Goal: Task Accomplishment & Management: Complete application form

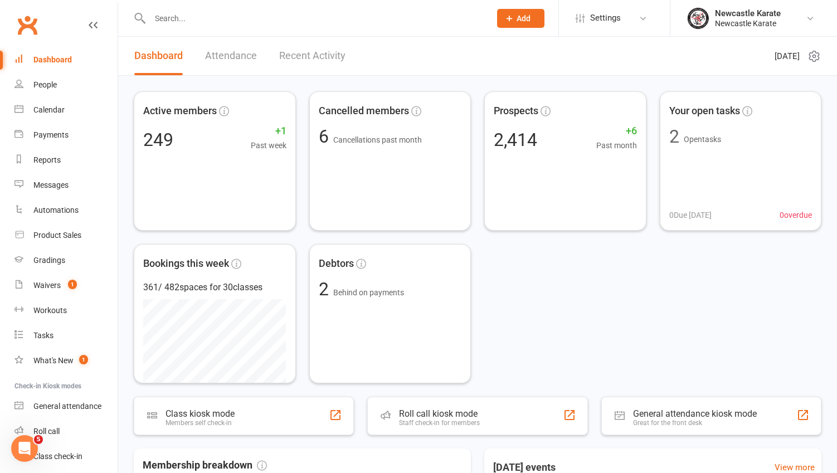
click at [32, 20] on link "Clubworx" at bounding box center [27, 25] width 28 height 28
click at [24, 14] on link "Clubworx" at bounding box center [27, 25] width 28 height 28
click at [55, 285] on div "Waivers" at bounding box center [46, 285] width 27 height 9
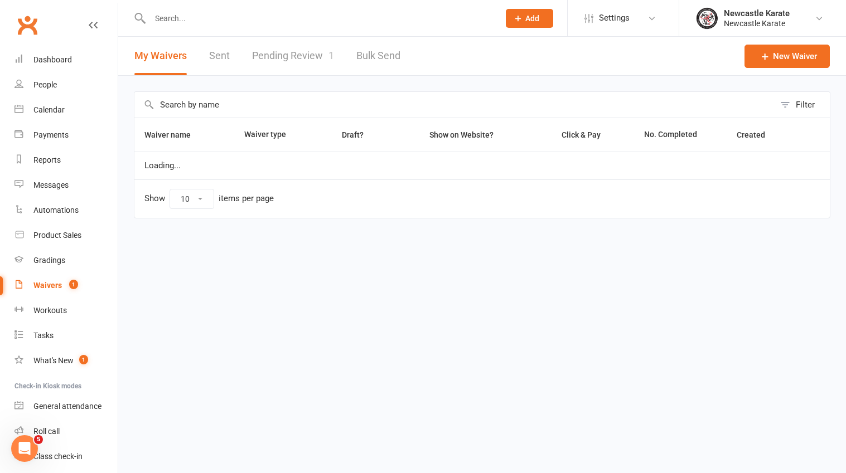
select select "100"
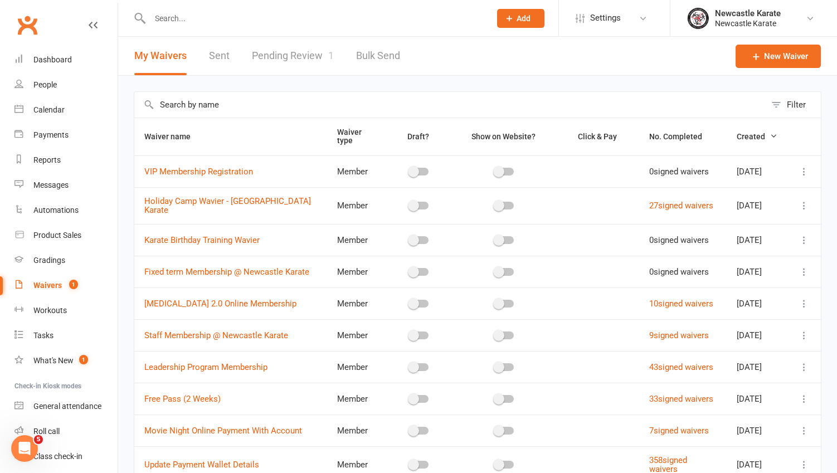
click at [293, 57] on link "Pending Review 1" at bounding box center [293, 56] width 82 height 38
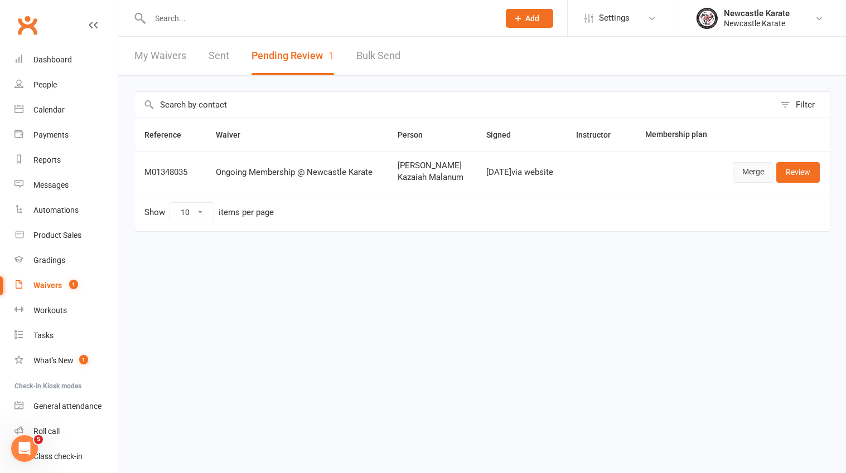
click at [751, 182] on link "Merge" at bounding box center [753, 172] width 41 height 20
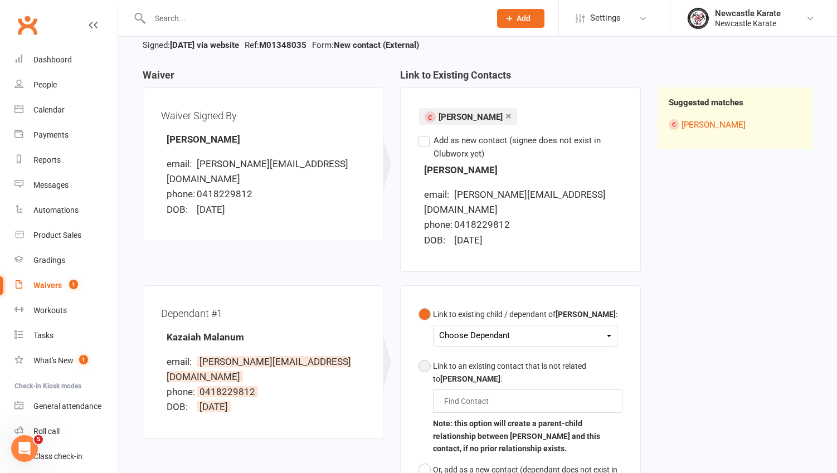
scroll to position [149, 0]
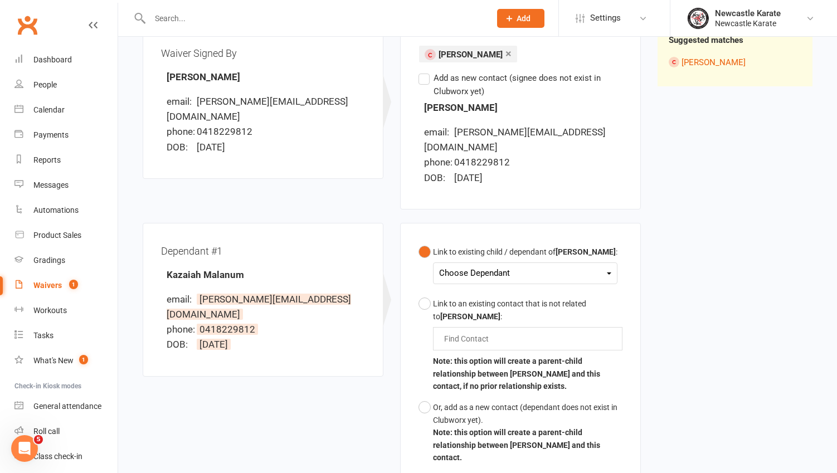
click at [474, 266] on div "Choose Dependant" at bounding box center [525, 273] width 172 height 15
click at [480, 289] on link "Kazaiah Malanum" at bounding box center [495, 300] width 110 height 24
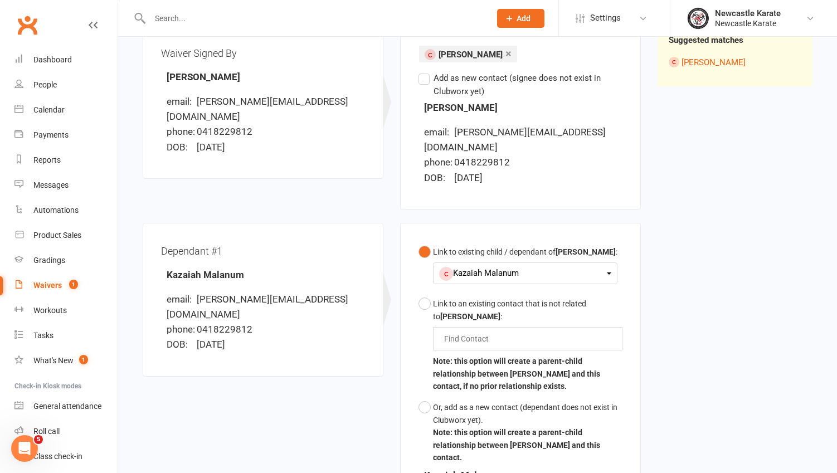
scroll to position [353, 0]
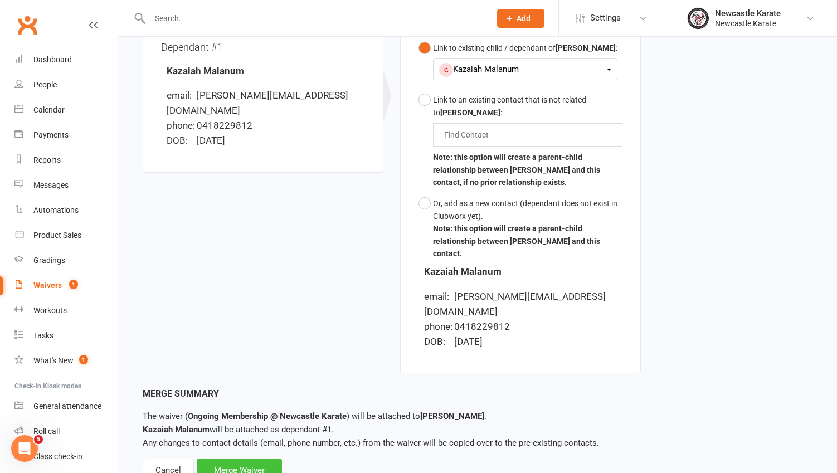
click at [246, 459] on div "Merge Waiver" at bounding box center [239, 470] width 85 height 23
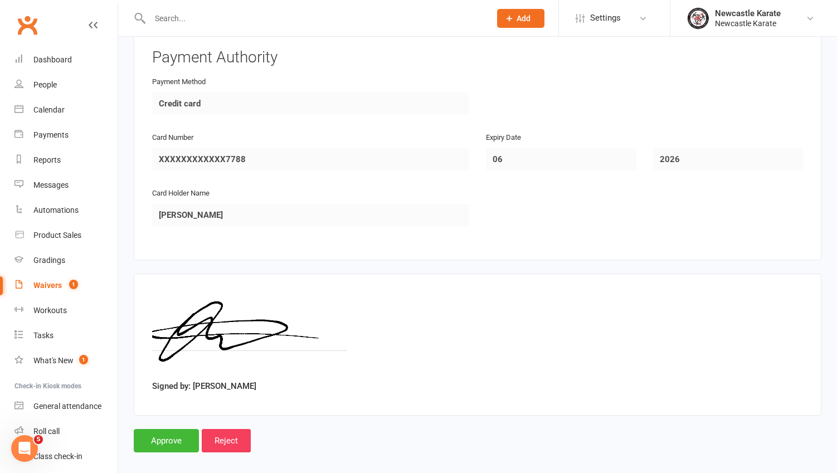
scroll to position [2150, 0]
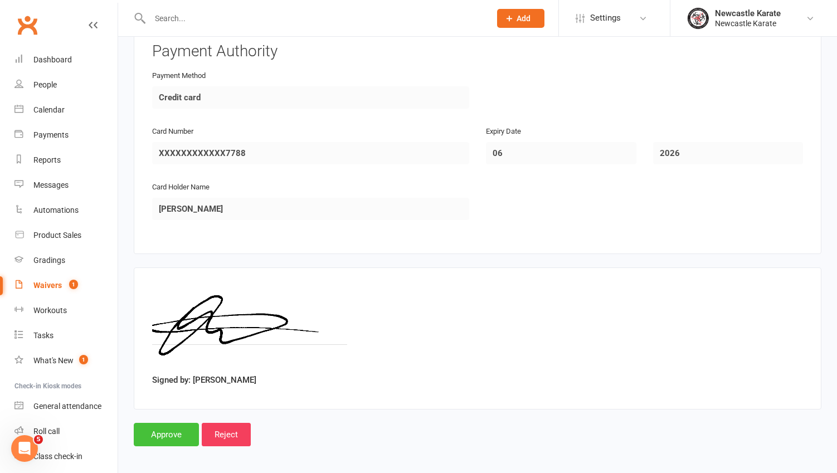
click at [158, 429] on input "Approve" at bounding box center [166, 434] width 65 height 23
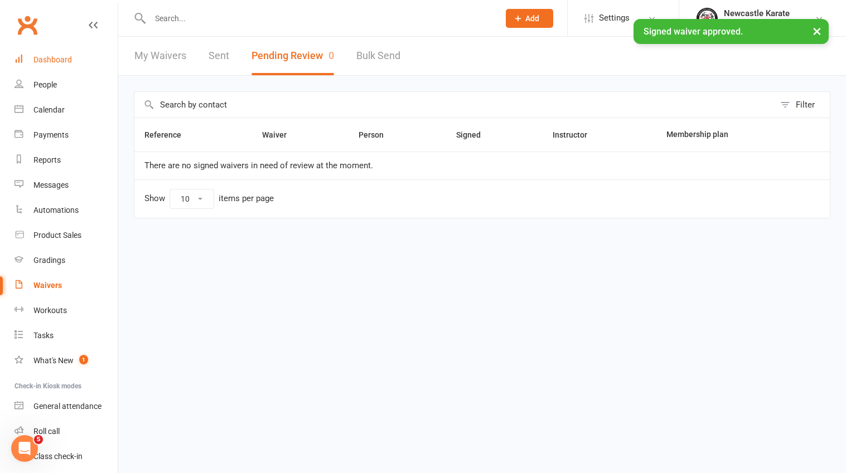
click at [51, 52] on link "Dashboard" at bounding box center [65, 59] width 103 height 25
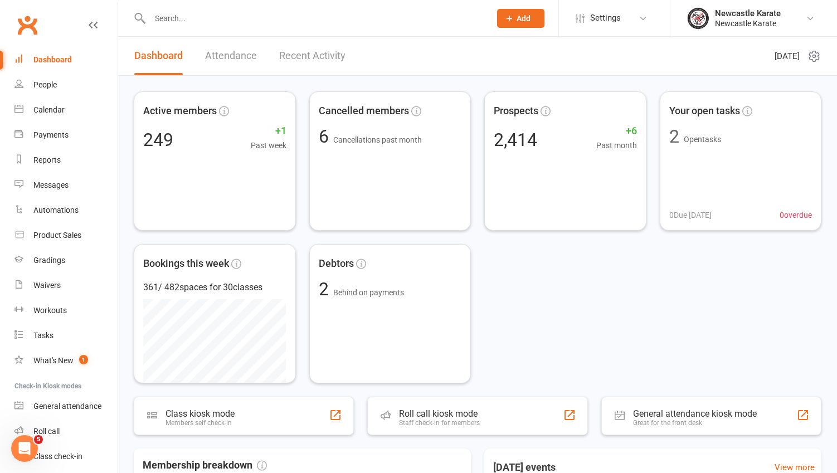
click at [303, 52] on link "Recent Activity" at bounding box center [312, 56] width 66 height 38
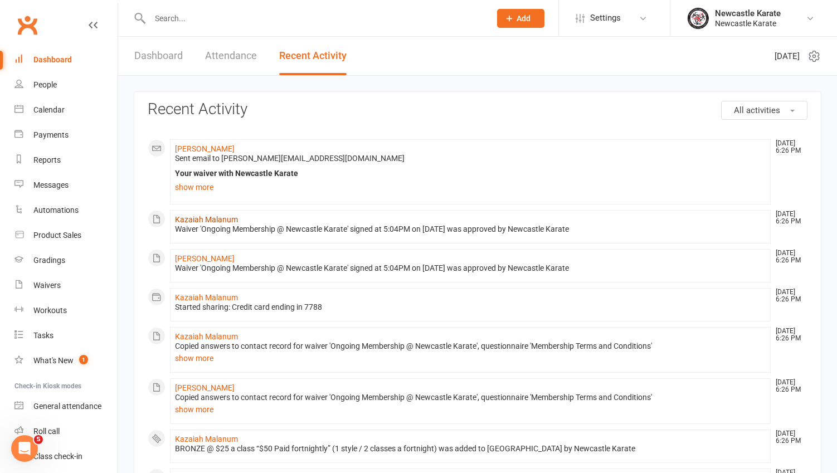
click at [209, 216] on link "Kazaiah Malanum" at bounding box center [206, 219] width 63 height 9
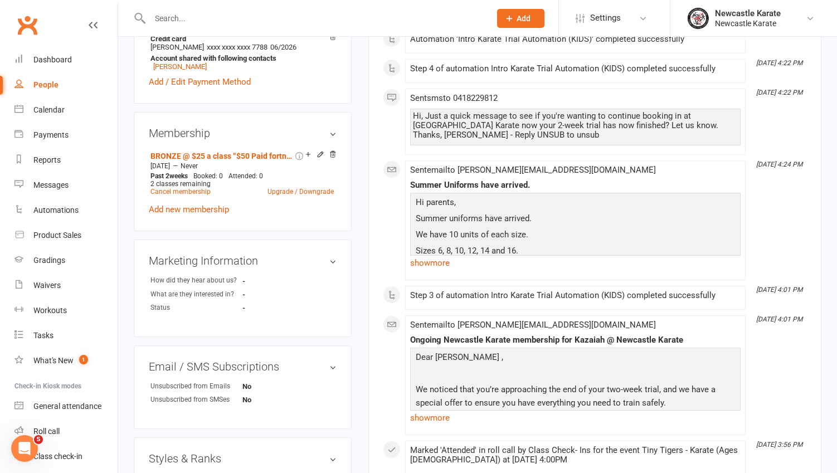
scroll to position [524, 0]
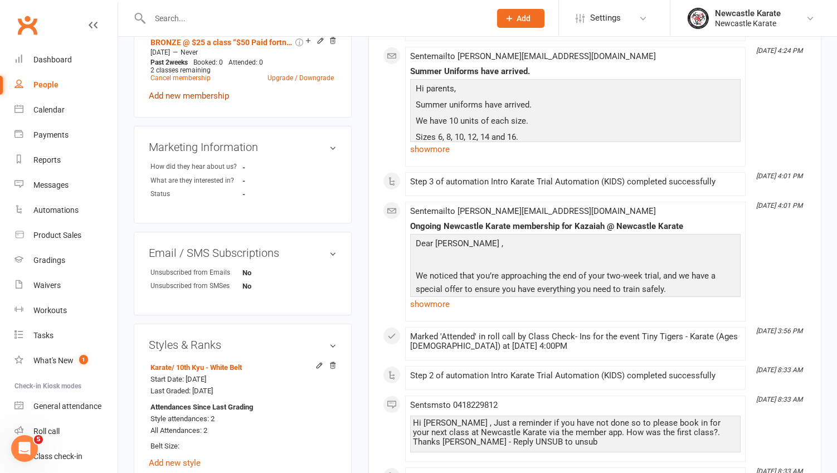
click at [195, 96] on link "Add new membership" at bounding box center [189, 96] width 80 height 10
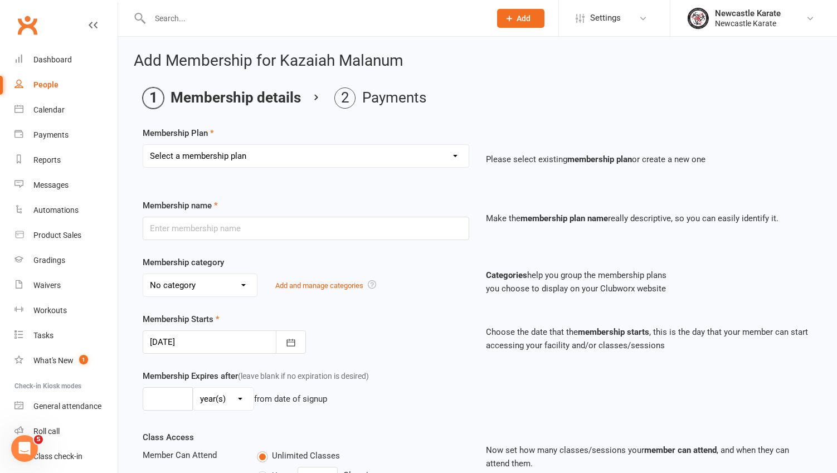
click at [334, 153] on select "Select a membership plan Create new Membership Plan INTRO Karate 2 weeks + Unif…" at bounding box center [306, 156] width 326 height 22
select select "7"
click at [143, 145] on select "Select a membership plan Create new Membership Plan INTRO Karate 2 weeks + Unif…" at bounding box center [306, 156] width 326 height 22
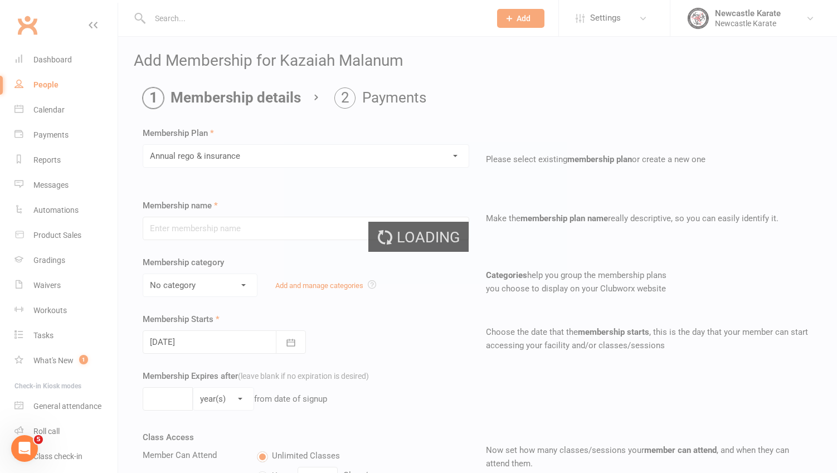
type input "Annual rego & insurance"
select select "0"
type input "0"
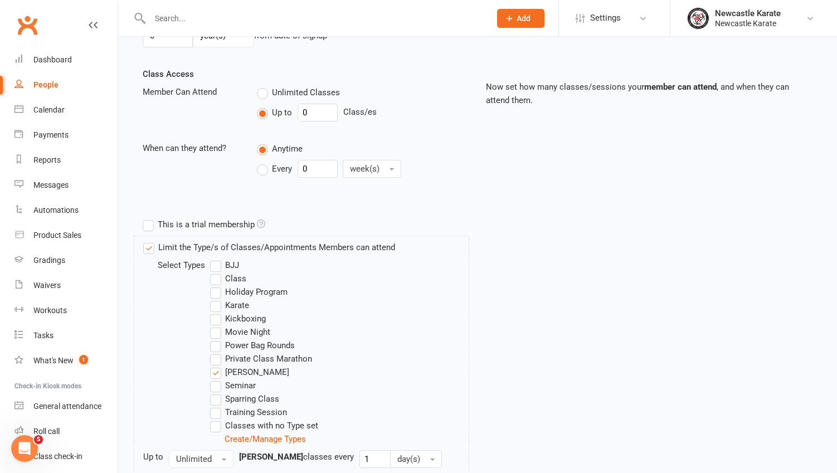
scroll to position [472, 0]
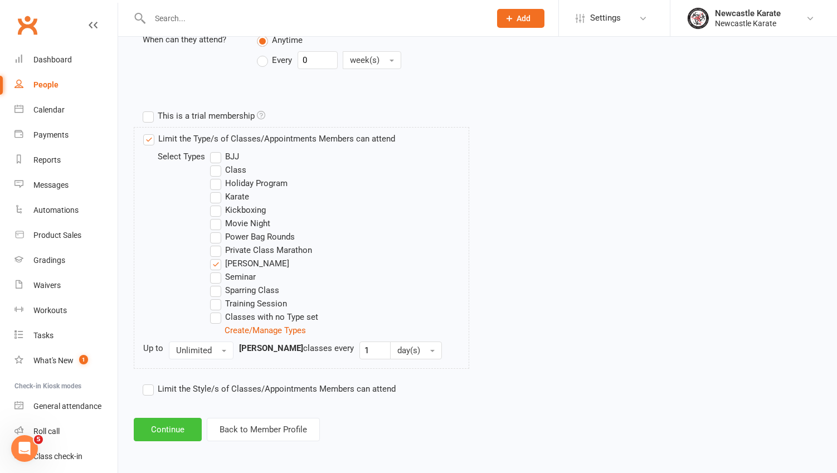
click at [176, 432] on button "Continue" at bounding box center [168, 429] width 68 height 23
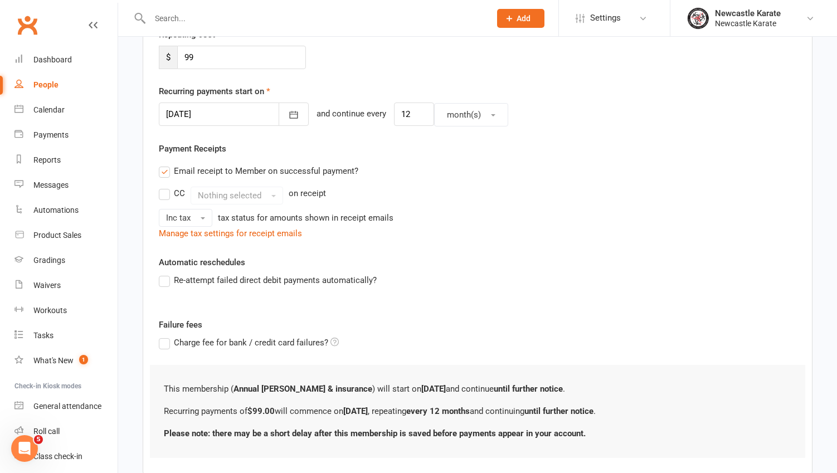
scroll to position [293, 0]
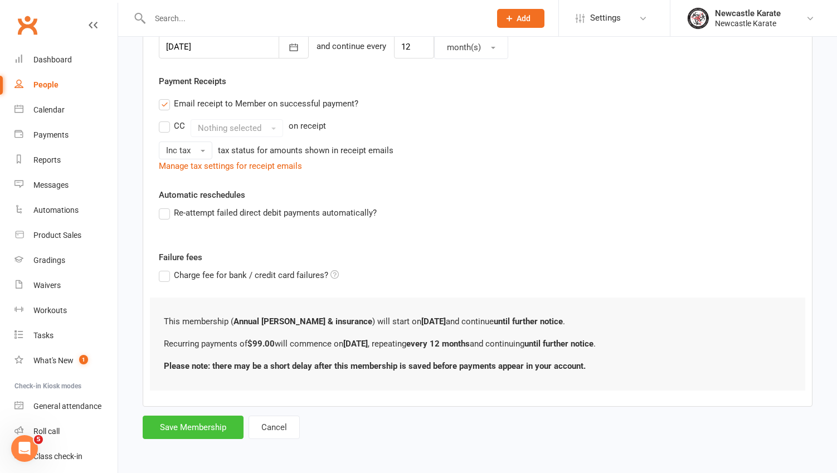
click at [195, 428] on button "Save Membership" at bounding box center [193, 427] width 101 height 23
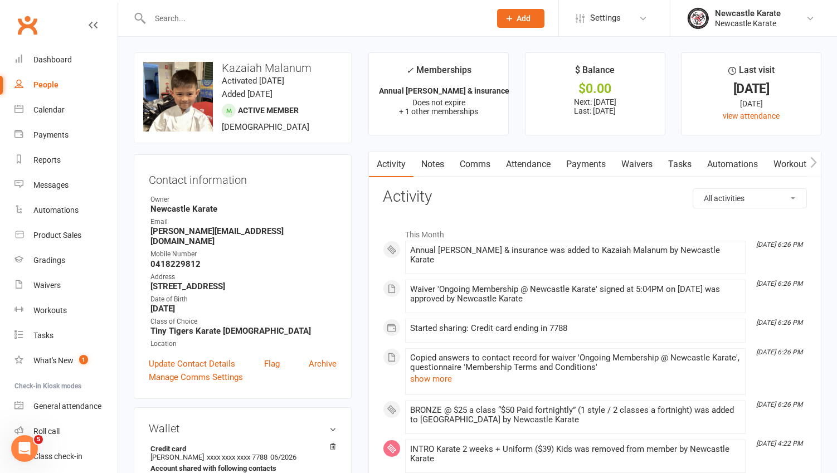
click at [538, 159] on link "Attendance" at bounding box center [528, 165] width 60 height 26
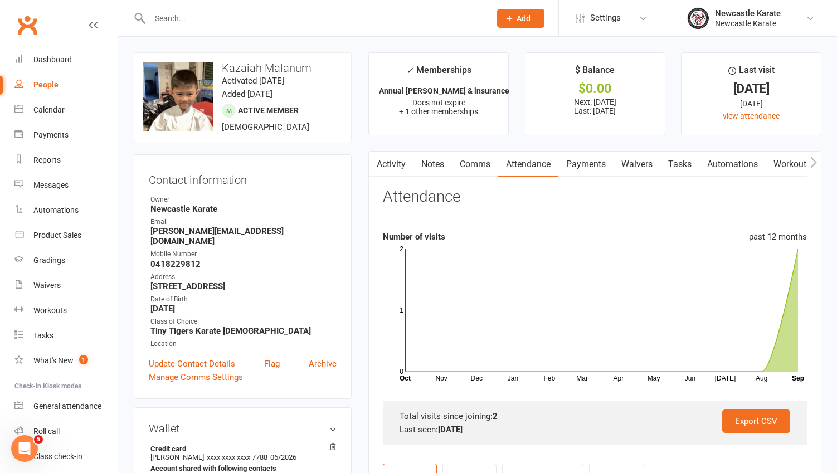
click at [25, 17] on link "Clubworx" at bounding box center [27, 25] width 28 height 28
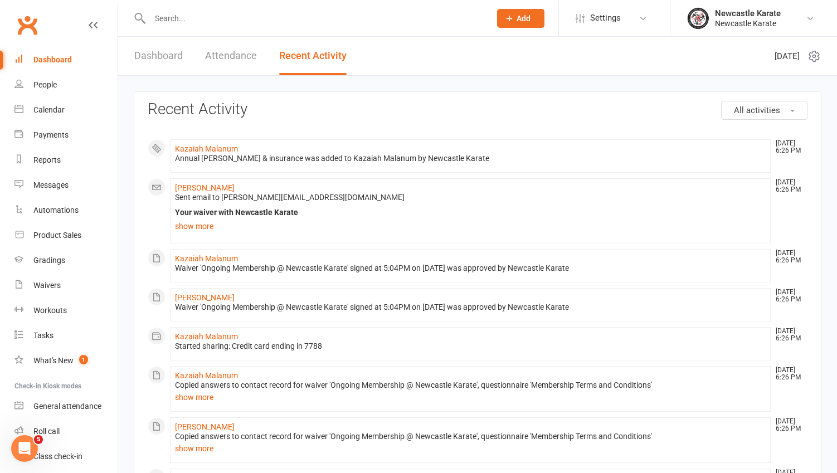
click at [27, 25] on link "Clubworx" at bounding box center [27, 25] width 28 height 28
click at [56, 58] on div "Dashboard" at bounding box center [52, 59] width 38 height 9
click at [28, 23] on link "Clubworx" at bounding box center [27, 25] width 28 height 28
click at [163, 56] on link "Dashboard" at bounding box center [158, 56] width 48 height 38
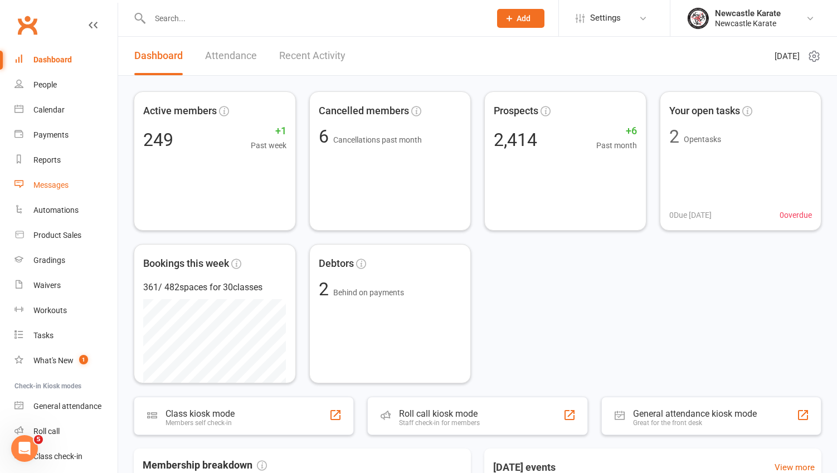
click at [57, 187] on div "Messages" at bounding box center [50, 185] width 35 height 9
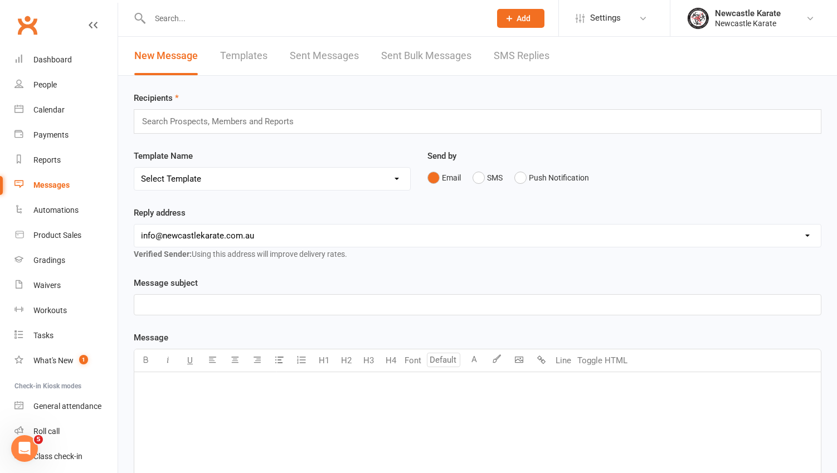
click at [523, 56] on link "SMS Replies" at bounding box center [522, 56] width 56 height 38
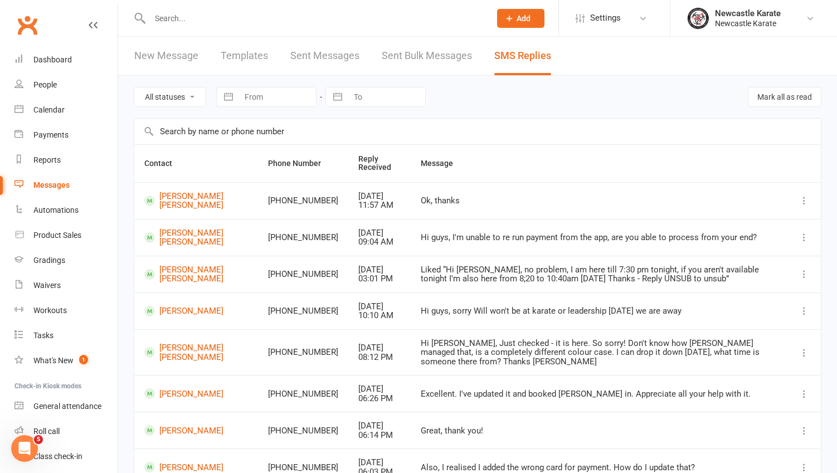
click at [430, 52] on link "Sent Bulk Messages" at bounding box center [427, 56] width 90 height 38
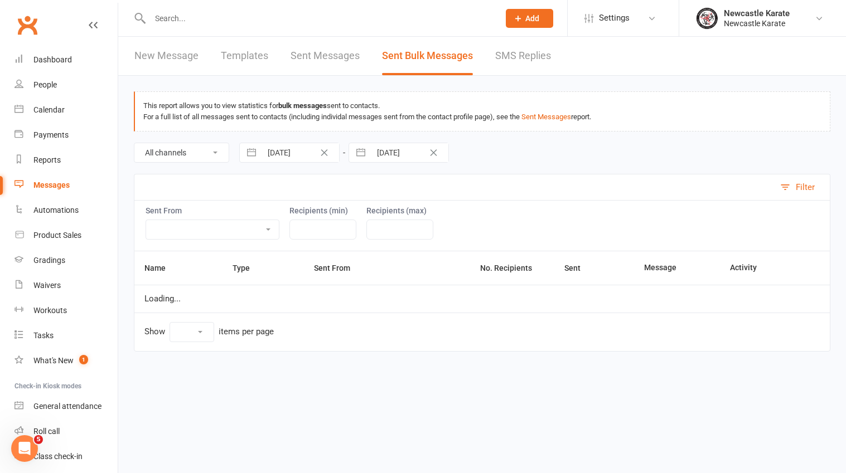
select select "10"
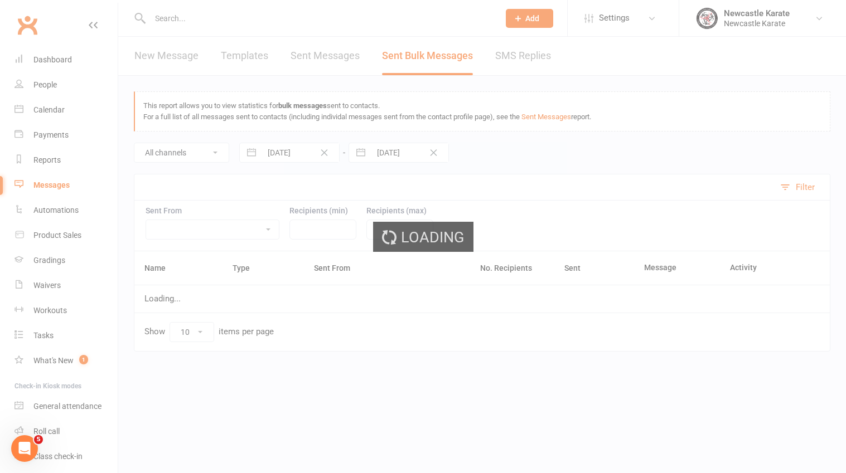
click at [157, 60] on div "Loading" at bounding box center [423, 236] width 846 height 473
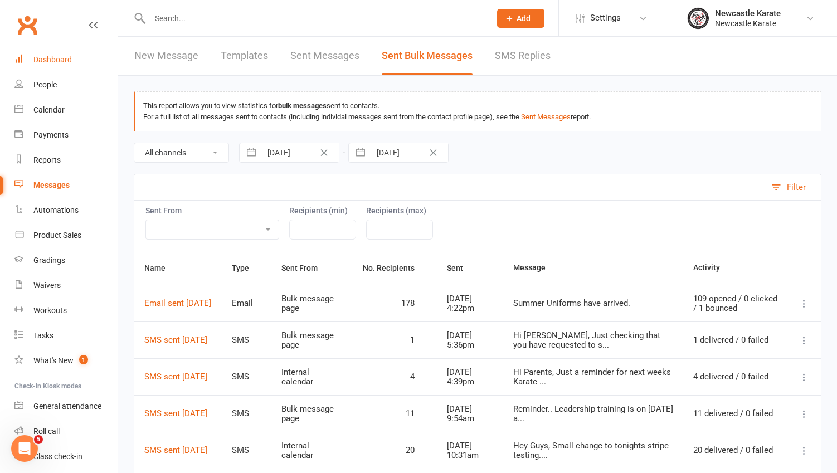
click at [57, 57] on div "Dashboard" at bounding box center [52, 59] width 38 height 9
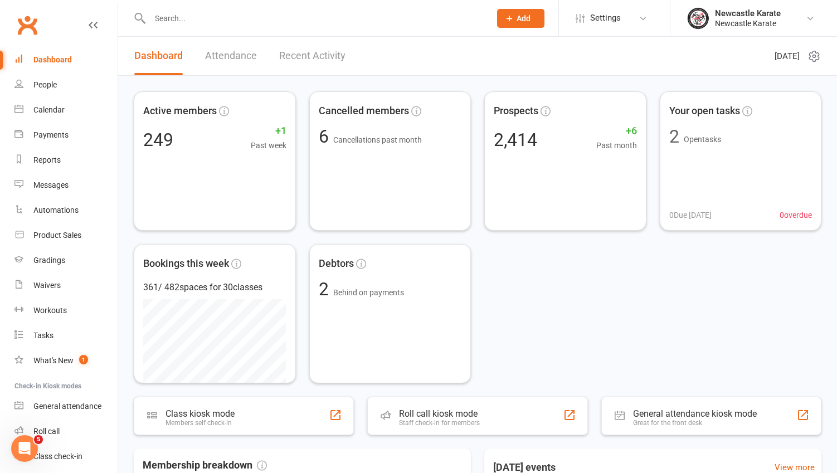
click at [328, 59] on link "Recent Activity" at bounding box center [312, 56] width 66 height 38
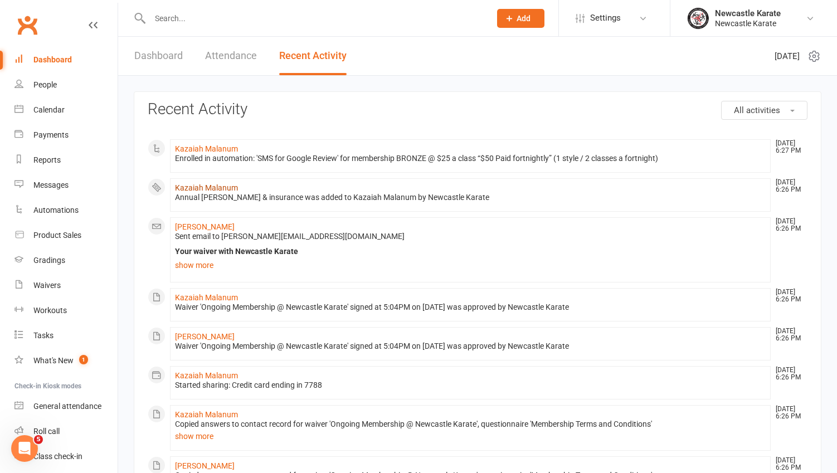
click at [215, 188] on link "Kazaiah Malanum" at bounding box center [206, 187] width 63 height 9
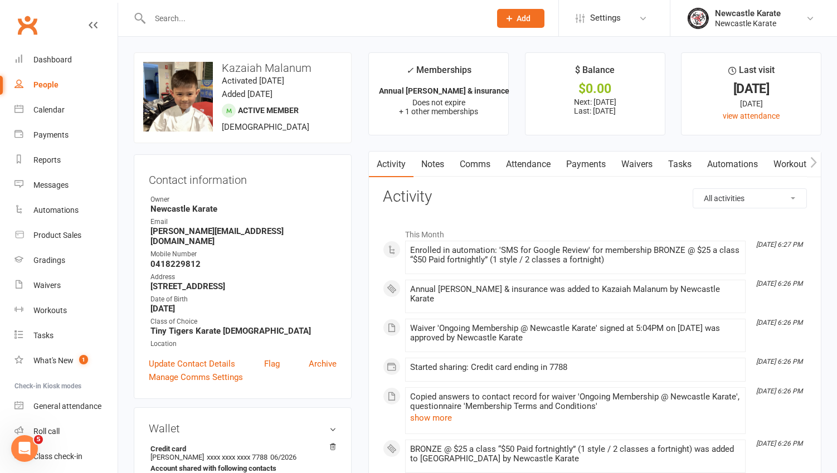
click at [486, 171] on link "Comms" at bounding box center [475, 165] width 46 height 26
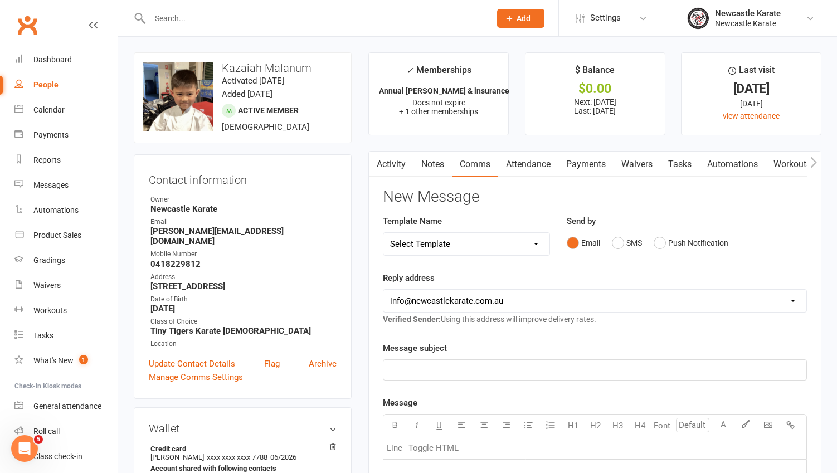
click at [520, 239] on select "Select Template [SMS] SMS 2 for 1 $39 [Email] An Enquiry - Juniors [Email] An E…" at bounding box center [467, 244] width 166 height 22
select select "61"
click at [384, 233] on select "Select Template [SMS] SMS 2 for 1 $39 [Email] An Enquiry - Juniors [Email] An E…" at bounding box center [467, 244] width 166 height 22
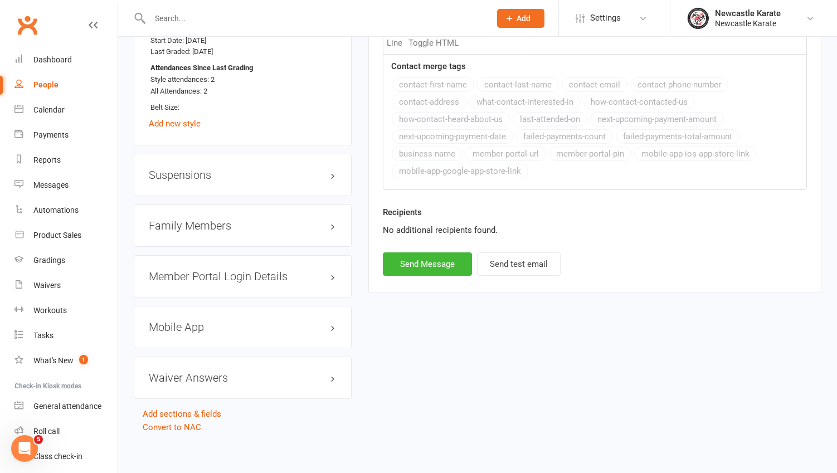
scroll to position [920, 0]
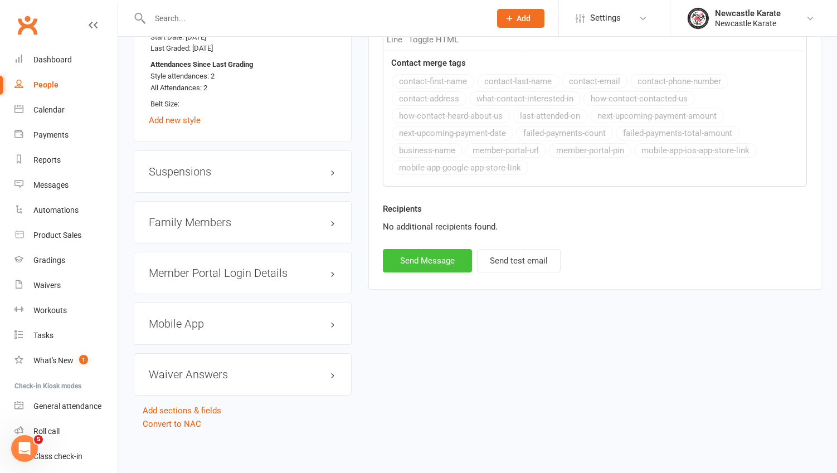
click at [450, 273] on button "Send Message" at bounding box center [427, 260] width 89 height 23
select select
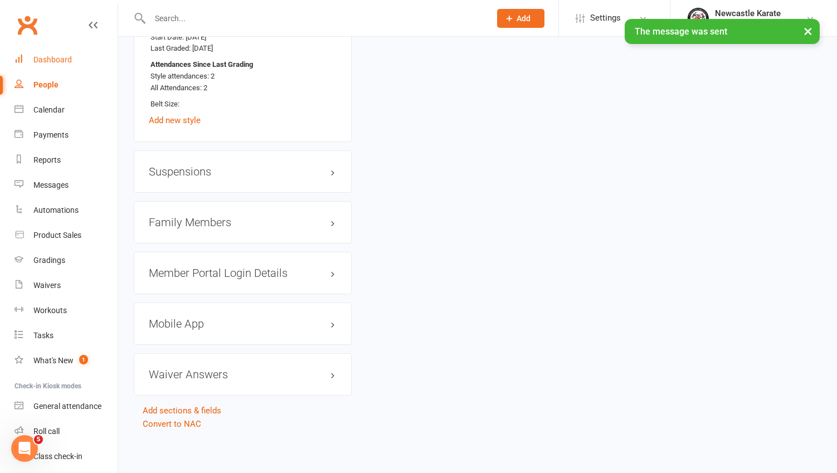
drag, startPoint x: 47, startPoint y: 55, endPoint x: 37, endPoint y: 35, distance: 22.2
click at [47, 55] on div "Dashboard" at bounding box center [52, 59] width 38 height 9
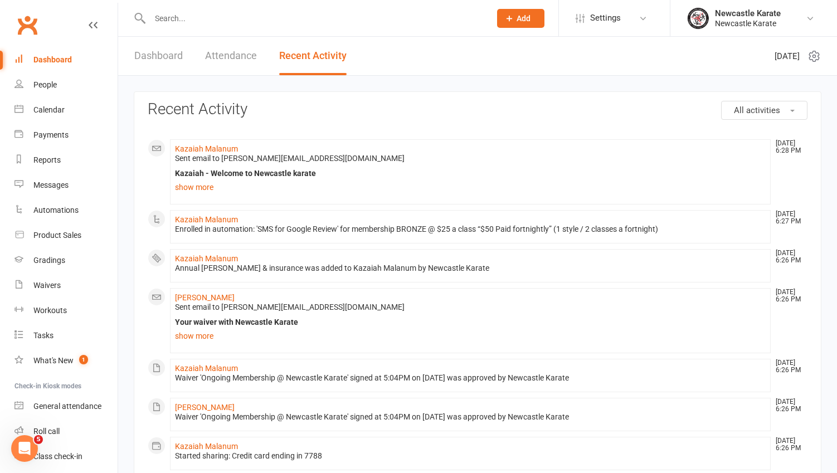
click at [19, 22] on link "Clubworx" at bounding box center [27, 25] width 28 height 28
click at [25, 27] on link "Clubworx" at bounding box center [27, 25] width 28 height 28
click at [35, 31] on link "Clubworx" at bounding box center [27, 25] width 28 height 28
click at [160, 54] on link "Dashboard" at bounding box center [158, 56] width 48 height 38
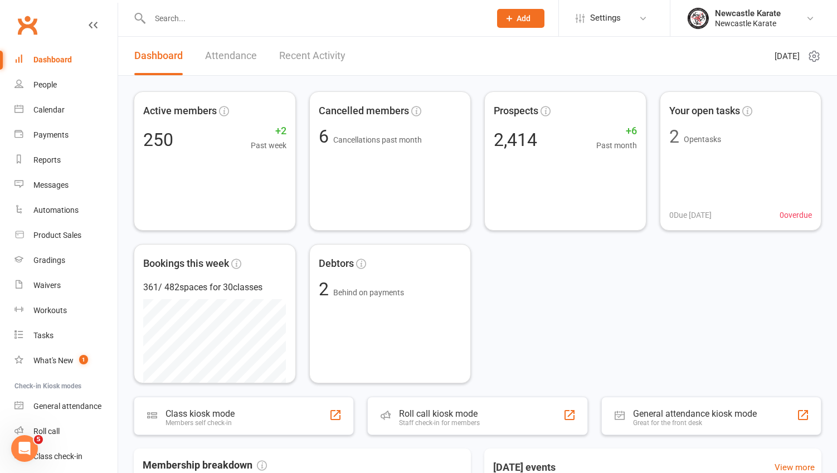
click at [37, 30] on link "Clubworx" at bounding box center [27, 25] width 28 height 28
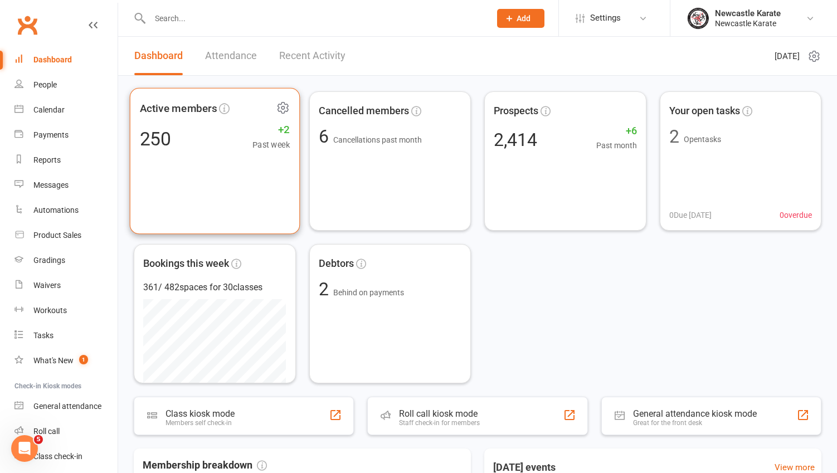
click at [238, 166] on div "Active members 250 +2 Past week" at bounding box center [215, 161] width 170 height 147
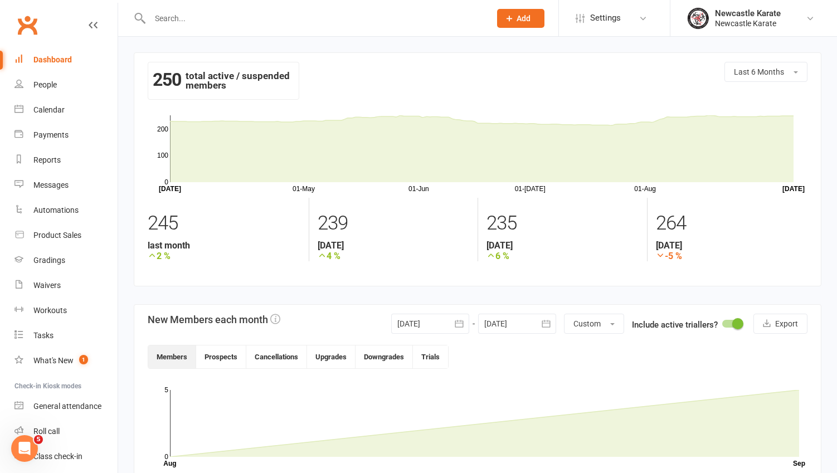
click at [26, 26] on link "Clubworx" at bounding box center [27, 25] width 28 height 28
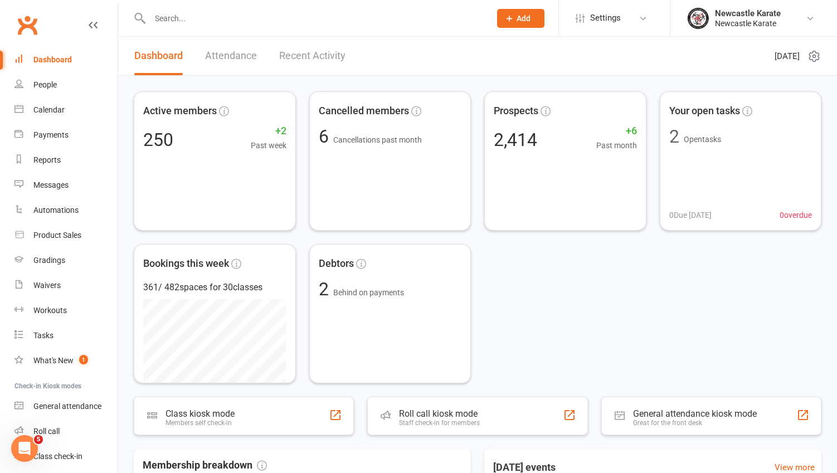
click at [20, 29] on link "Clubworx" at bounding box center [27, 25] width 28 height 28
click at [27, 19] on link "Clubworx" at bounding box center [27, 25] width 28 height 28
click at [25, 26] on link "Clubworx" at bounding box center [27, 25] width 28 height 28
click at [30, 24] on link "Clubworx" at bounding box center [27, 25] width 28 height 28
click at [18, 25] on link "Clubworx" at bounding box center [27, 25] width 28 height 28
